Goal: Find specific page/section: Find specific page/section

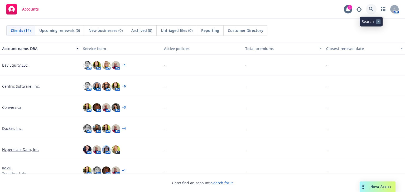
click at [370, 9] on icon at bounding box center [371, 9] width 5 height 5
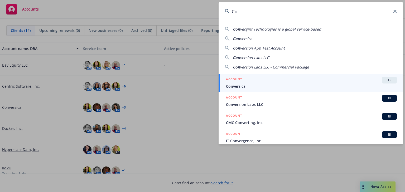
type input "C"
